Goal: Task Accomplishment & Management: Manage account settings

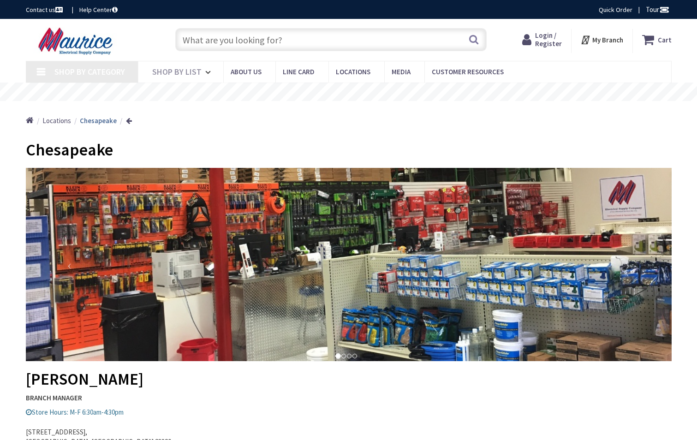
type input "[GEOGRAPHIC_DATA], [STREET_ADDRESS][PERSON_NAME]"
click at [540, 35] on span "Login / Register" at bounding box center [548, 39] width 27 height 17
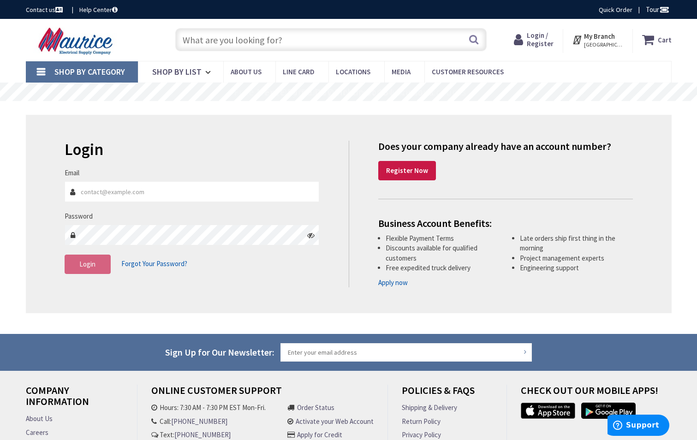
type input "[PERSON_NAME][EMAIL_ADDRESS][DOMAIN_NAME]"
drag, startPoint x: 266, startPoint y: 273, endPoint x: 260, endPoint y: 273, distance: 5.1
click at [266, 273] on div "Login Forgot Your Password?" at bounding box center [192, 263] width 255 height 19
click at [120, 186] on input "[PERSON_NAME][EMAIL_ADDRESS][DOMAIN_NAME]" at bounding box center [192, 191] width 255 height 21
click at [77, 313] on div "Login Invalid login or password Email travis@apluselectricianva.com Password Lo…" at bounding box center [348, 215] width 645 height 201
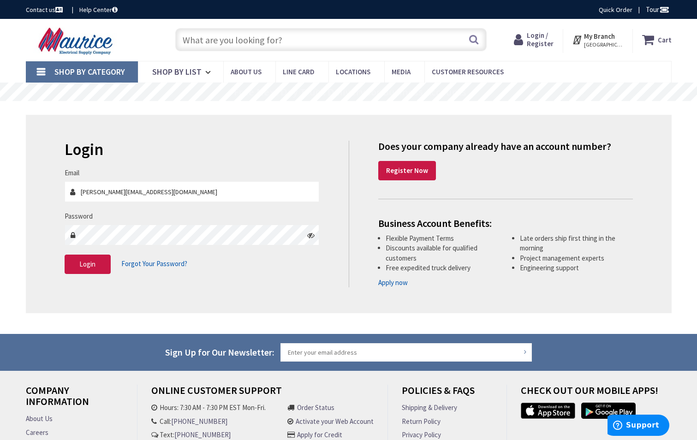
click at [89, 276] on fieldset "Email travis@apluselectricianva.com Password Login Forgot Your Password?" at bounding box center [192, 225] width 255 height 115
click at [92, 258] on button "Login" at bounding box center [88, 263] width 46 height 19
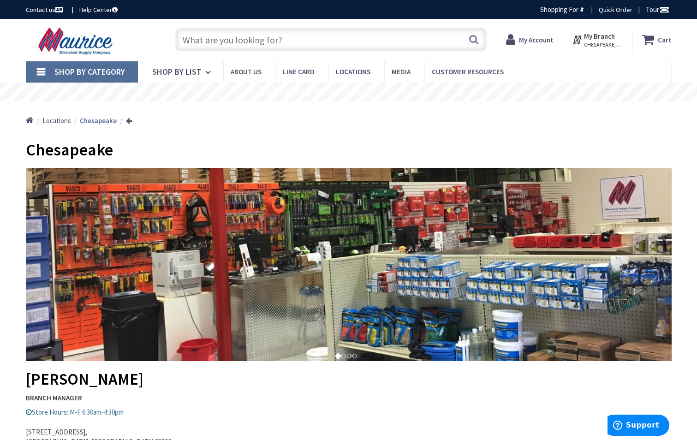
click at [536, 42] on strong "My Account" at bounding box center [536, 39] width 35 height 9
click at [514, 36] on icon at bounding box center [508, 39] width 13 height 17
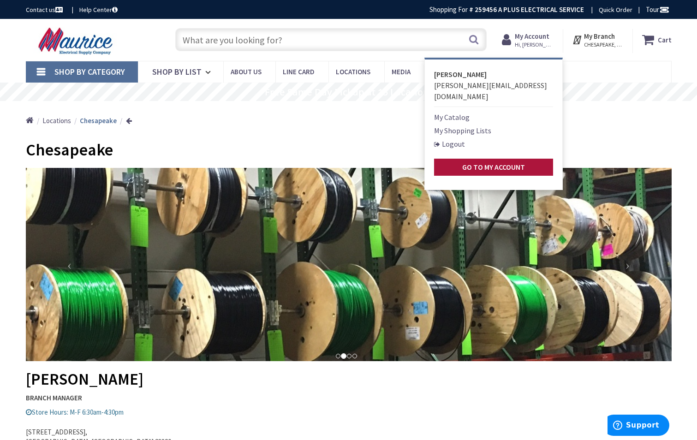
click at [496, 162] on strong "Go to My Account" at bounding box center [493, 166] width 63 height 9
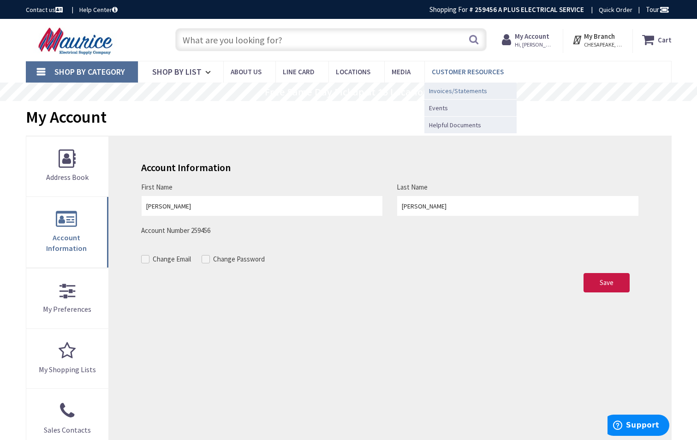
click at [474, 91] on span "Invoices/Statements" at bounding box center [458, 90] width 58 height 9
